Goal: Find specific page/section: Find specific page/section

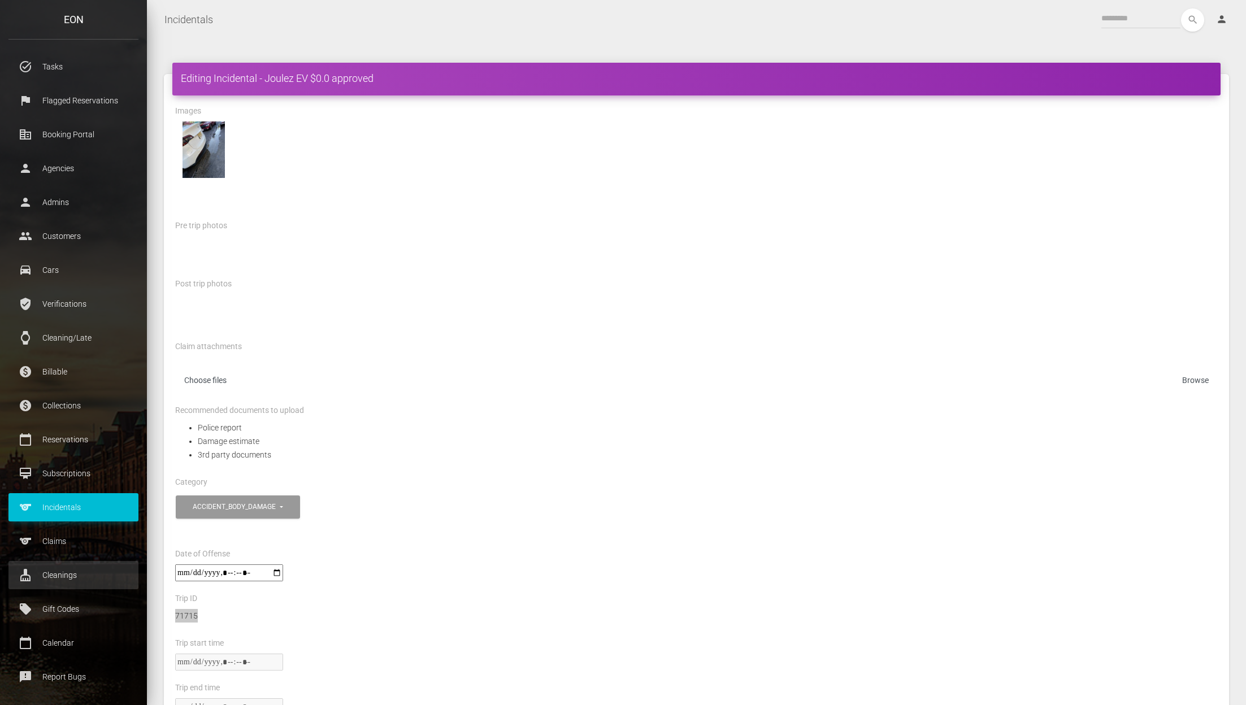
scroll to position [31, 0]
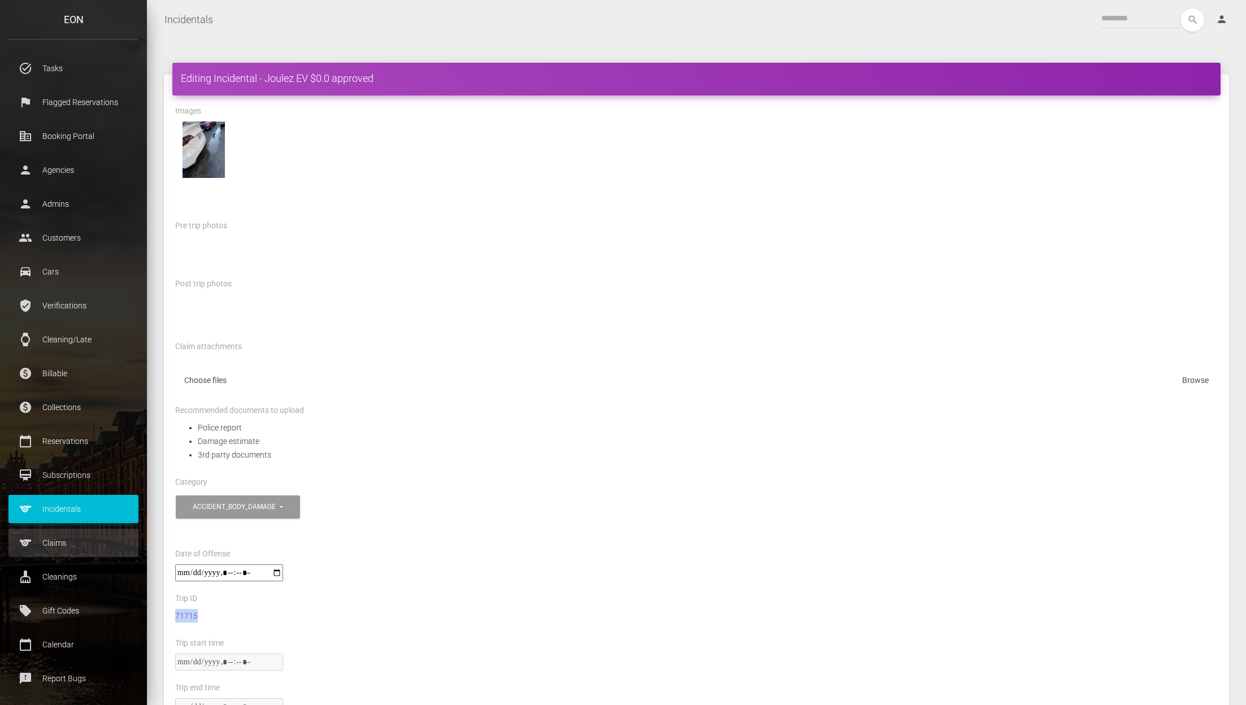
click at [108, 536] on p "Claims" at bounding box center [73, 543] width 113 height 17
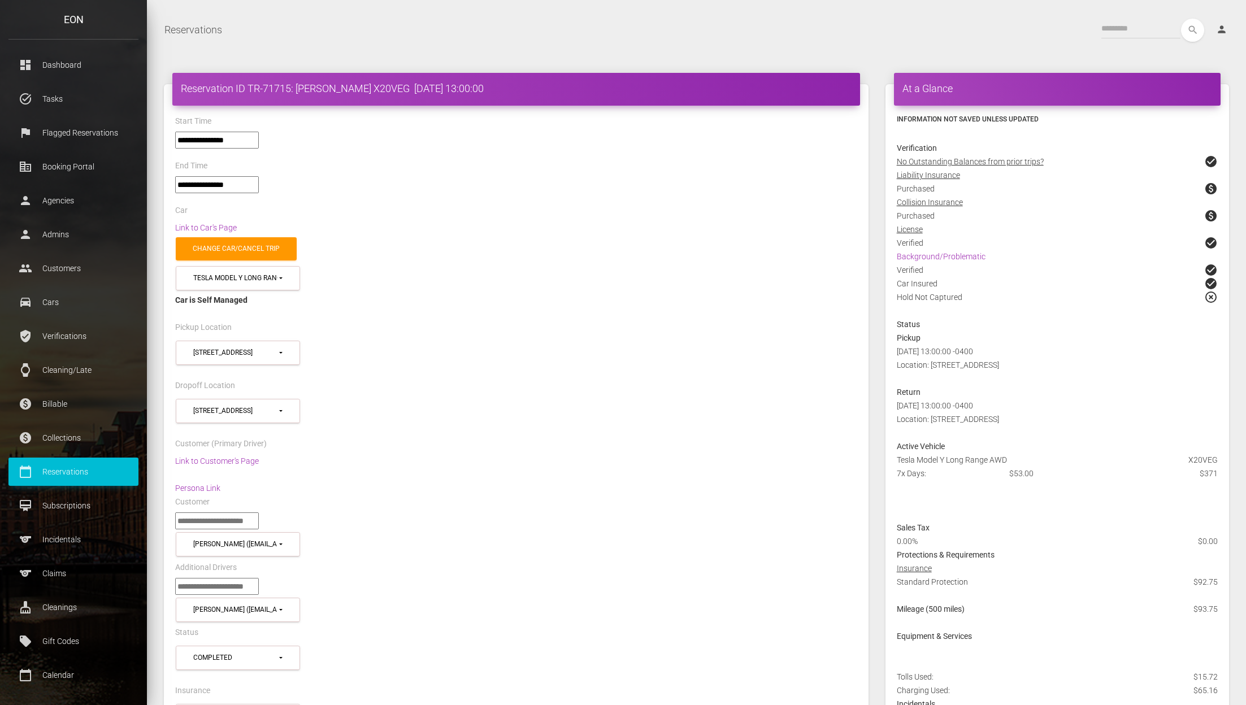
select select "*****"
select select
drag, startPoint x: 250, startPoint y: 89, endPoint x: 343, endPoint y: 88, distance: 92.7
click at [343, 88] on h4 "Reservation ID TR-71715: Shyi Oneal X20VEG 2025-08-31 13:00:00" at bounding box center [516, 88] width 671 height 14
copy h4 "TR-71715: Shyi Oneal"
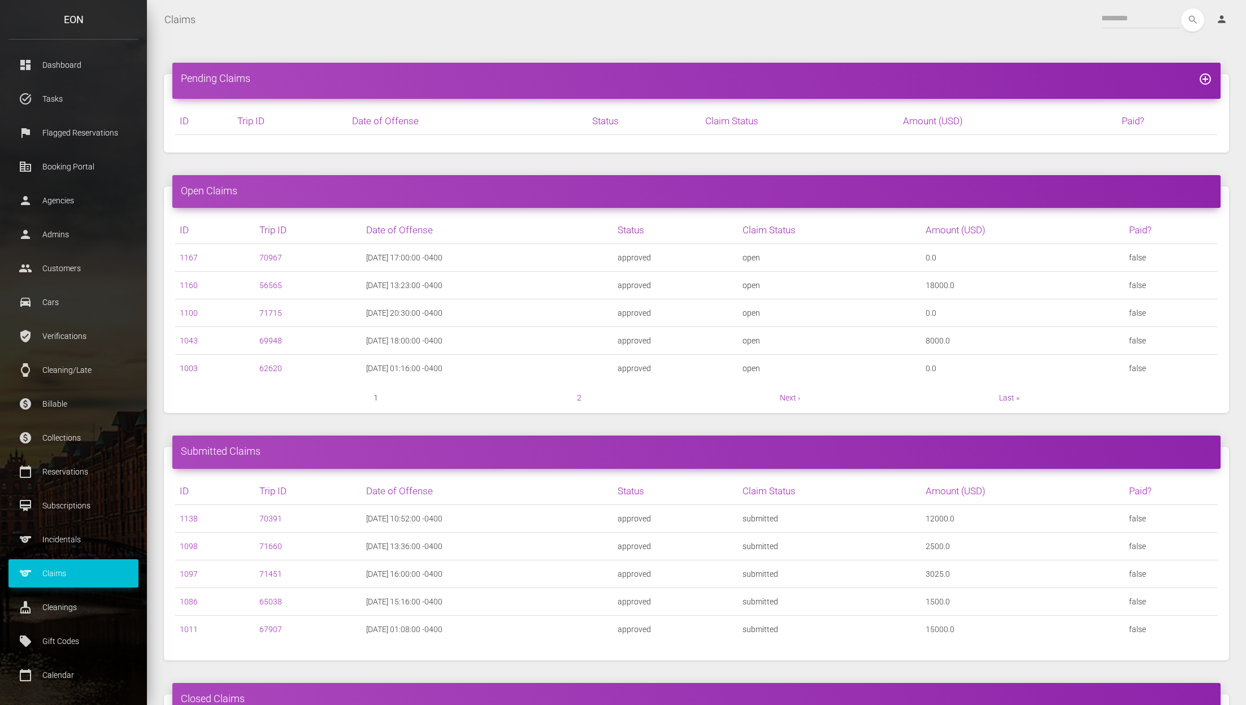
click at [188, 371] on link "1003" at bounding box center [189, 368] width 18 height 9
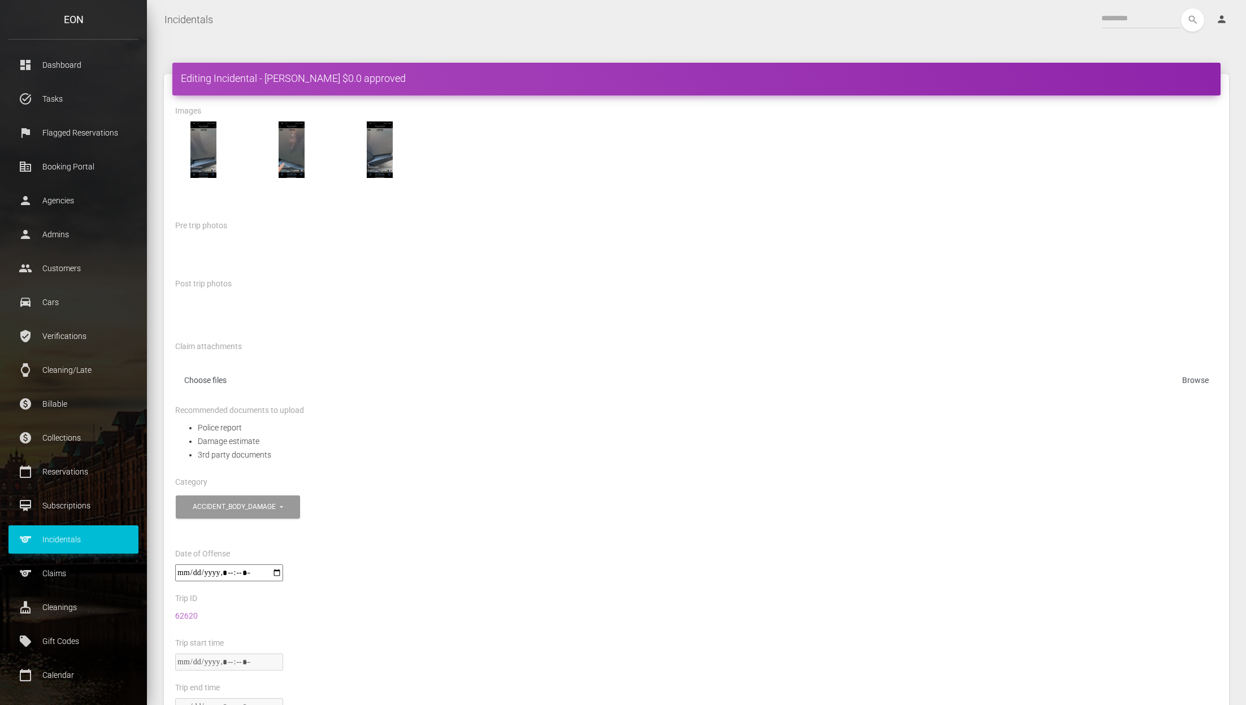
click at [811, 354] on div "Claim attachments Choose files" at bounding box center [696, 372] width 1043 height 64
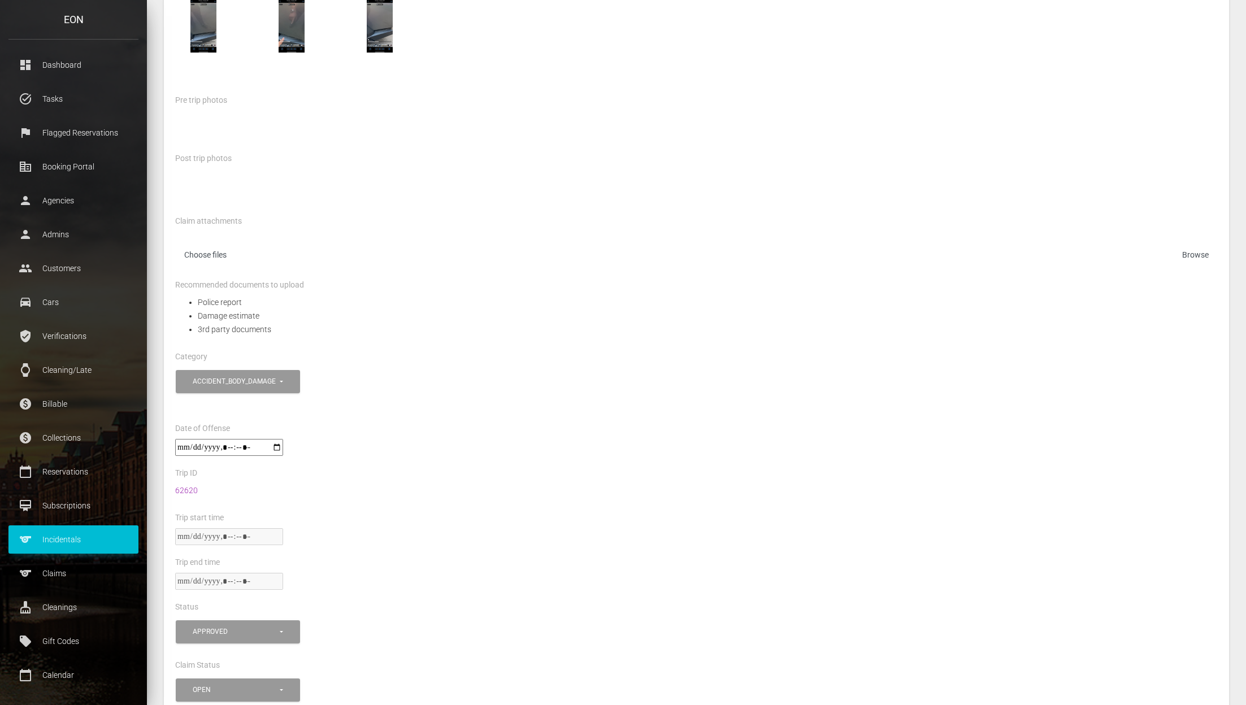
scroll to position [123, 0]
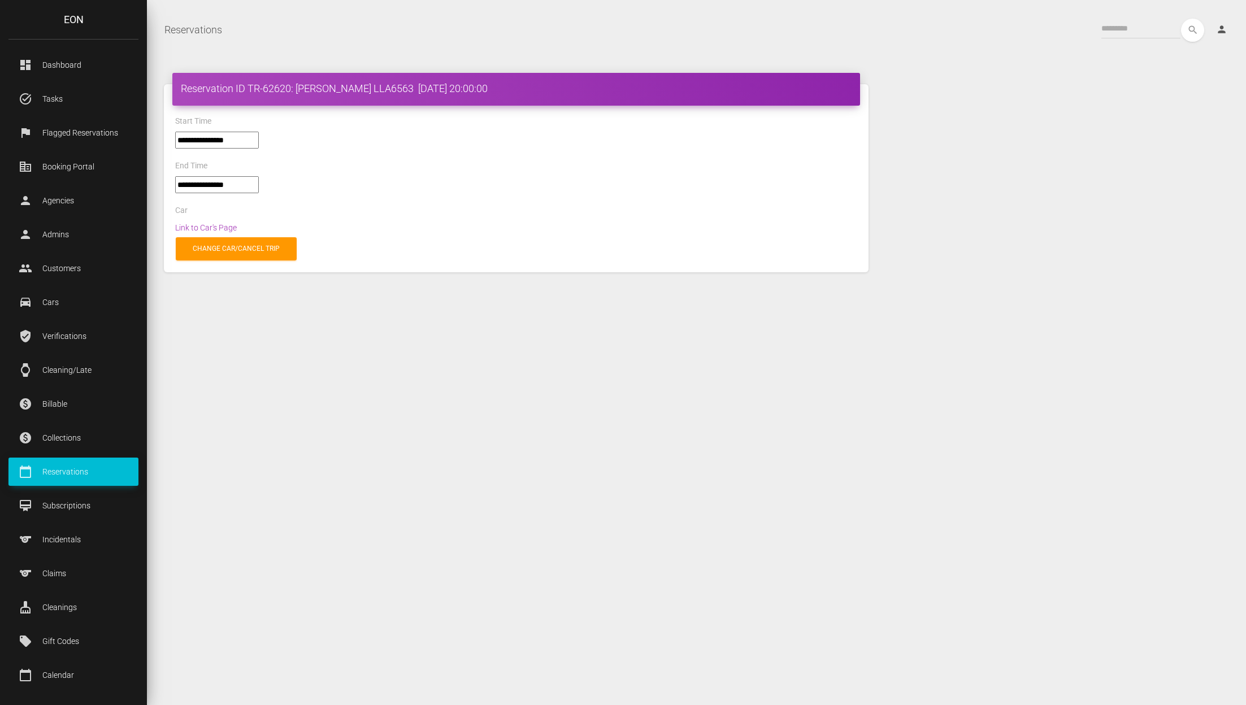
select select "****"
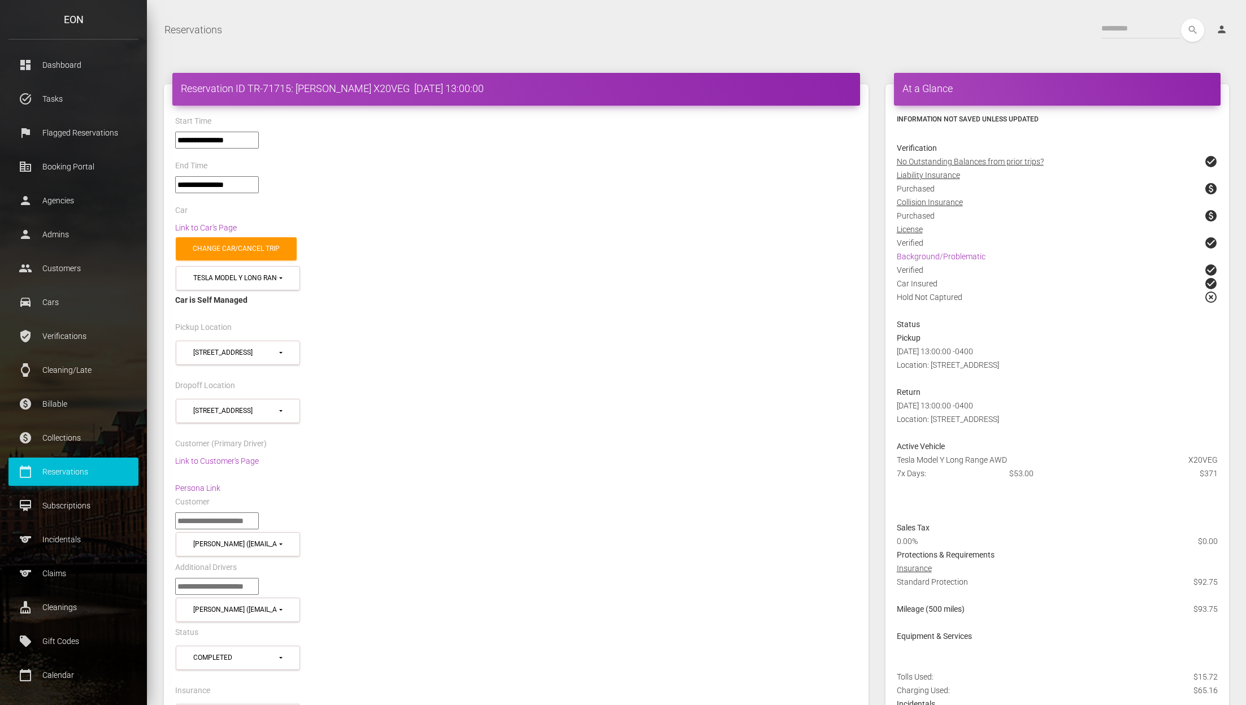
select select "*****"
select select
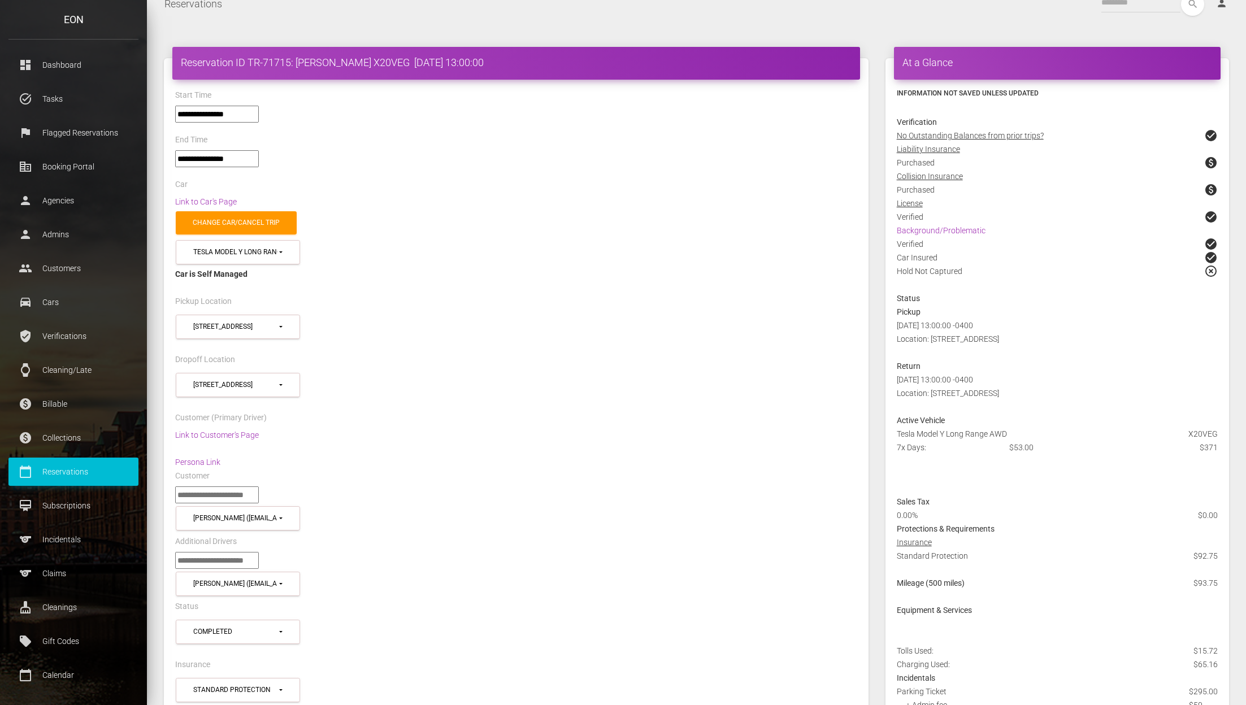
scroll to position [29, 0]
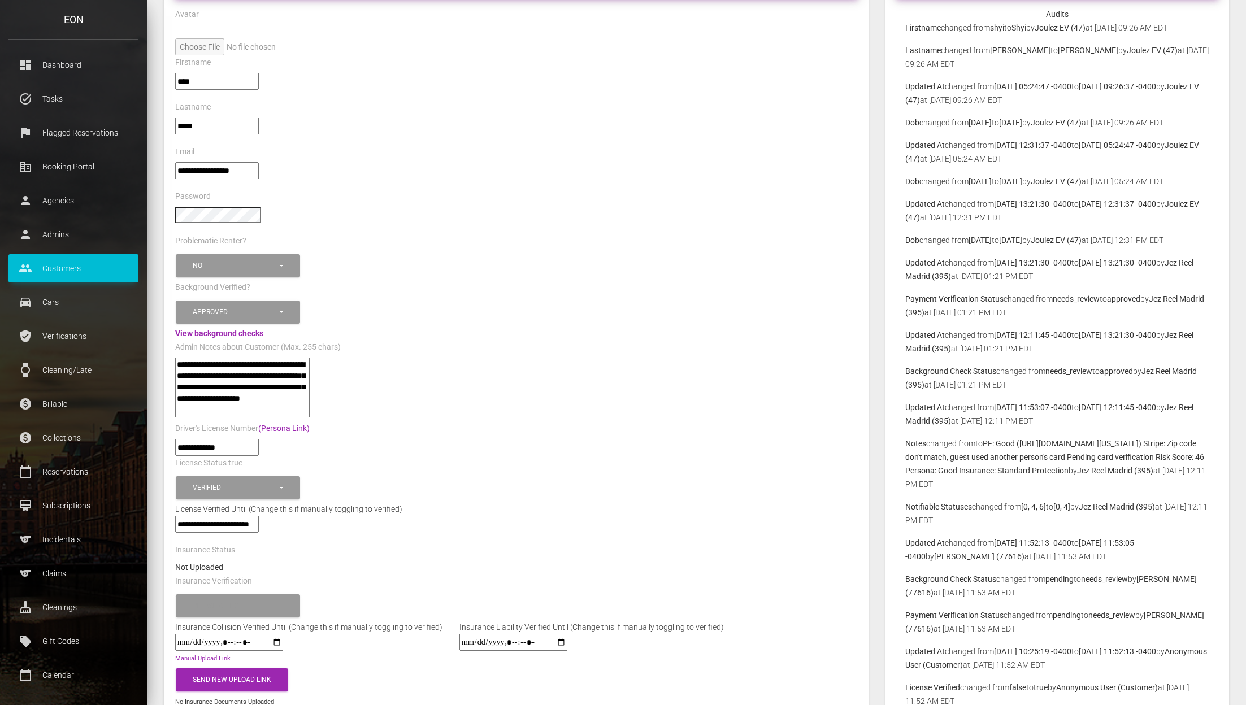
scroll to position [89, 0]
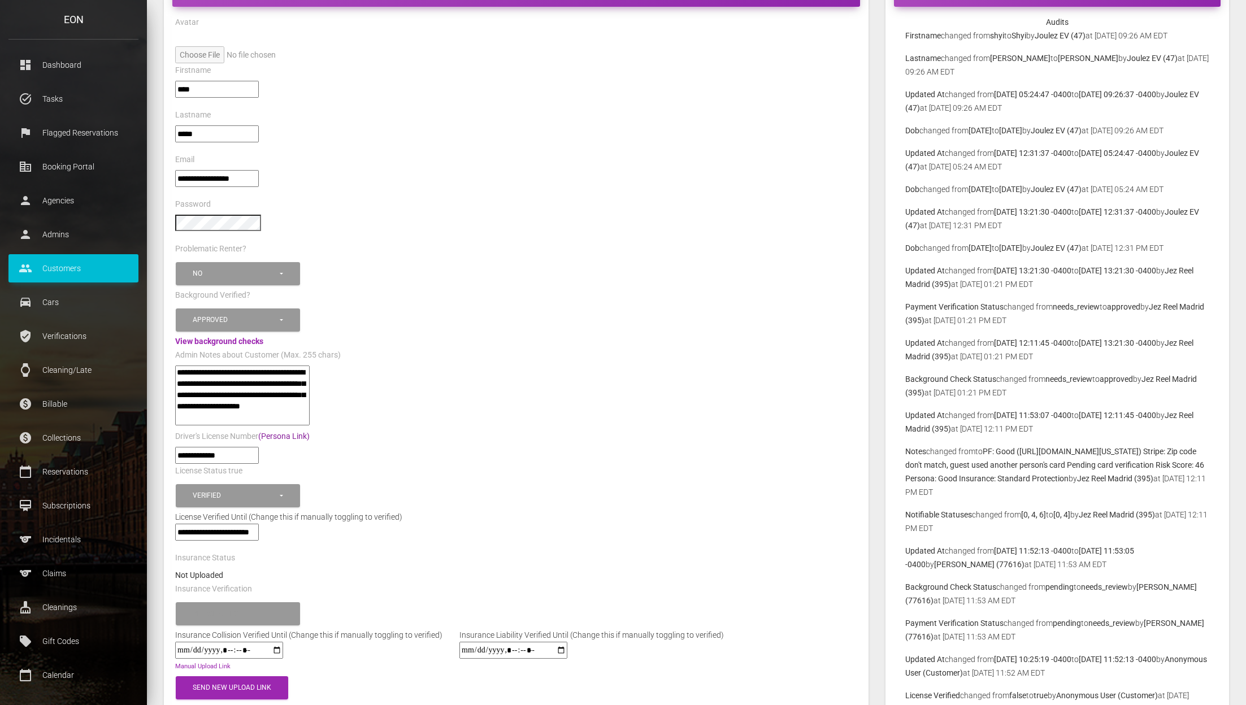
click at [290, 435] on link "(Persona Link)" at bounding box center [283, 436] width 51 height 9
